Goal: Information Seeking & Learning: Learn about a topic

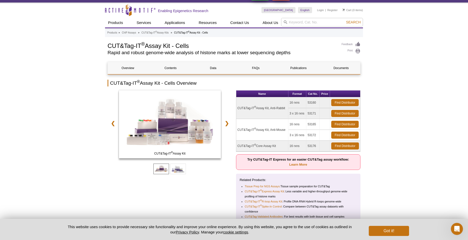
scroll to position [25, 0]
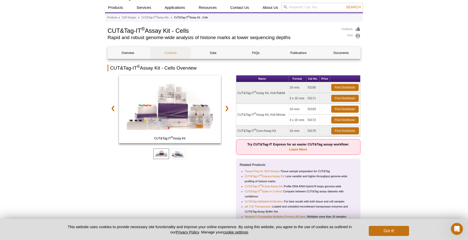
click at [172, 54] on link "Contents" at bounding box center [170, 53] width 40 height 12
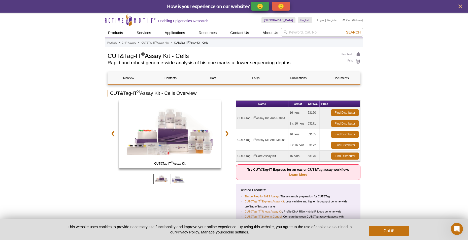
drag, startPoint x: 316, startPoint y: 123, endPoint x: 307, endPoint y: 123, distance: 9.1
click at [307, 123] on td "53171" at bounding box center [312, 123] width 13 height 11
drag, startPoint x: 237, startPoint y: 118, endPoint x: 316, endPoint y: 124, distance: 78.8
click at [316, 124] on tbody "CUT&Tag-IT ® Assay Kit, Anti-Rabbit 16 rxns 53160 Find Distributor 3 x 16 rxns …" at bounding box center [298, 134] width 124 height 54
click at [316, 125] on td "53171" at bounding box center [312, 123] width 13 height 11
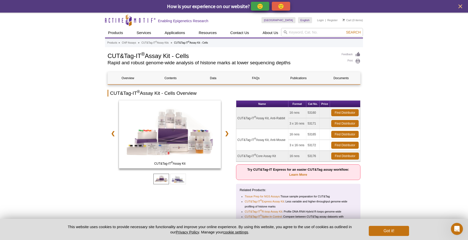
drag, startPoint x: 317, startPoint y: 124, endPoint x: 307, endPoint y: 123, distance: 9.6
click at [307, 123] on td "53171" at bounding box center [312, 123] width 13 height 11
click at [261, 118] on td "CUT&Tag-IT ® Assay Kit, Anti-Rabbit" at bounding box center [262, 118] width 52 height 22
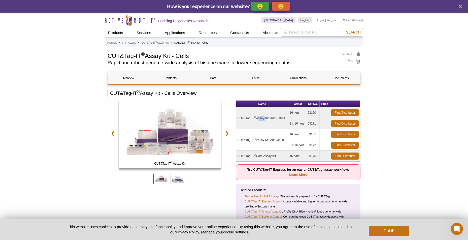
copy tr "CUT&Tag-IT ® Assay Kit, Anti-Rabbit"
drag, startPoint x: 318, startPoint y: 122, endPoint x: 307, endPoint y: 122, distance: 10.6
click at [307, 122] on td "53171" at bounding box center [312, 123] width 13 height 11
copy td "53171"
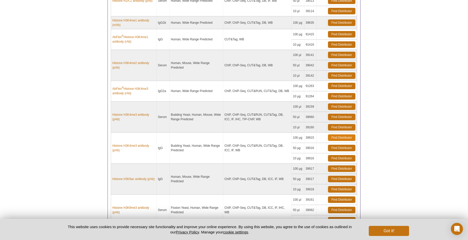
scroll to position [394, 0]
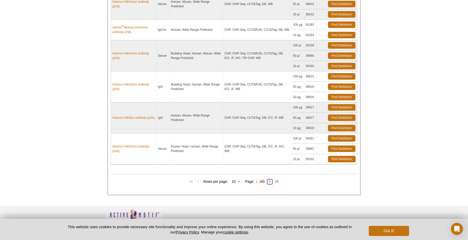
click at [272, 182] on span at bounding box center [269, 181] width 5 height 5
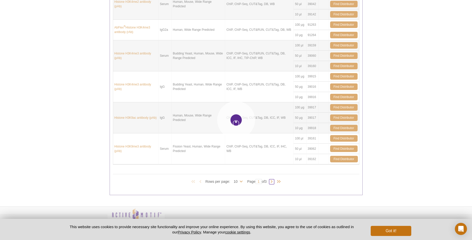
type input "2"
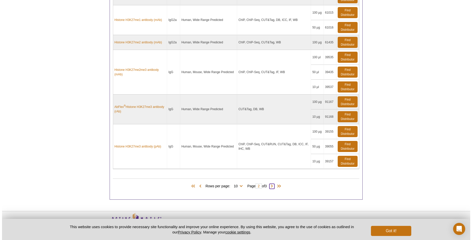
scroll to position [500, 0]
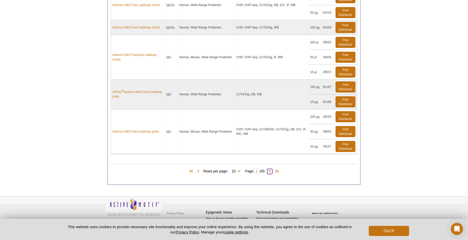
click at [270, 172] on span at bounding box center [269, 171] width 5 height 5
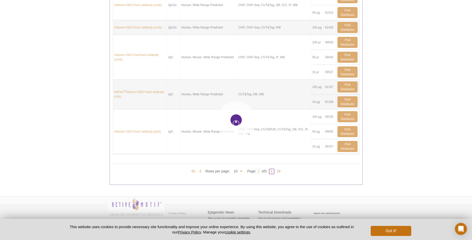
type input "3"
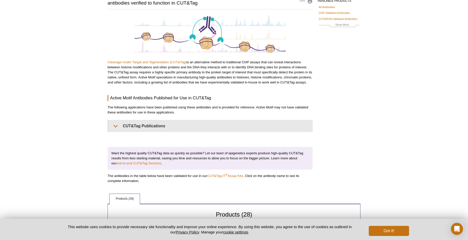
scroll to position [34, 0]
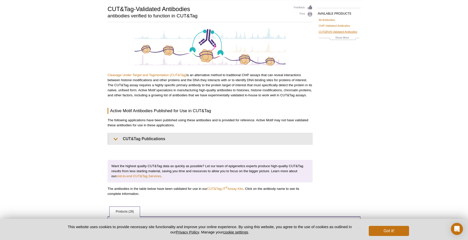
click at [341, 33] on link "CUT&RUN-Validated Antibodies" at bounding box center [337, 31] width 39 height 5
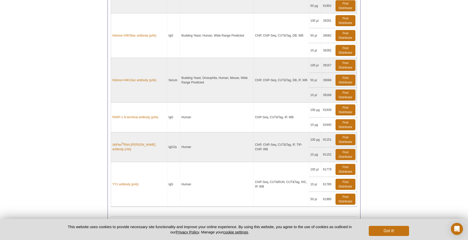
scroll to position [429, 0]
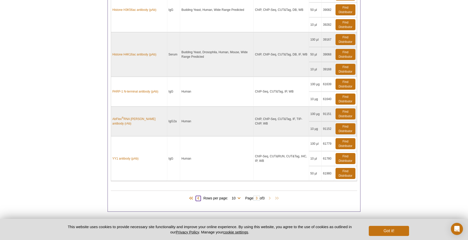
click at [196, 198] on span at bounding box center [198, 198] width 5 height 5
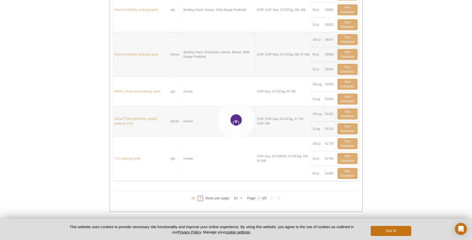
type input "2"
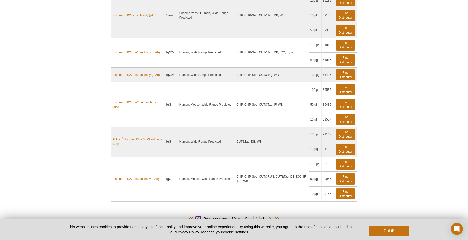
scroll to position [500, 0]
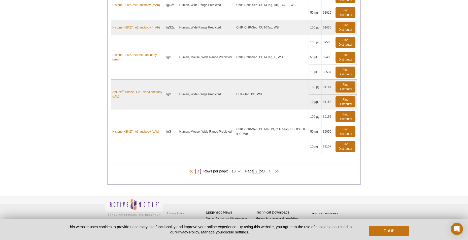
click at [196, 171] on span at bounding box center [198, 171] width 5 height 5
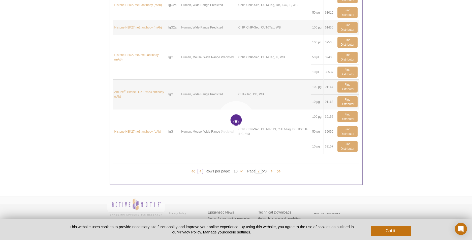
type input "1"
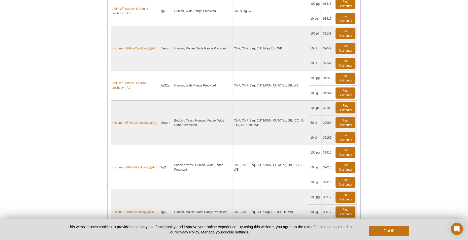
scroll to position [507, 0]
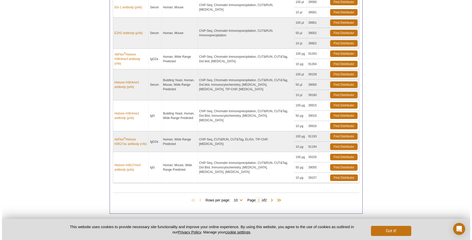
scroll to position [320, 0]
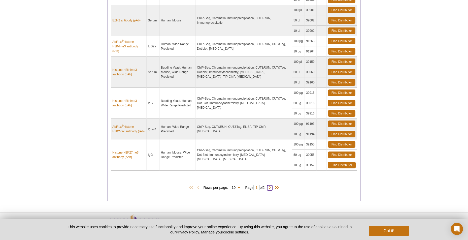
click at [272, 188] on span at bounding box center [269, 187] width 5 height 5
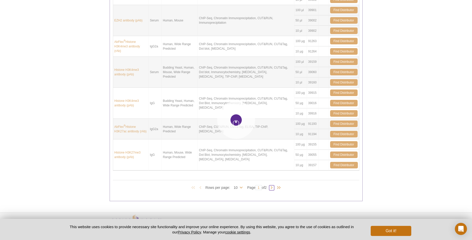
type input "2"
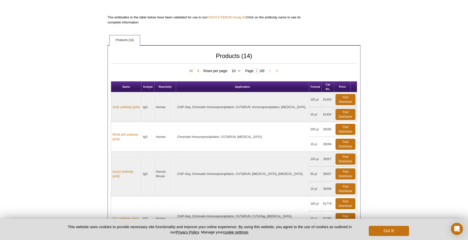
scroll to position [88, 0]
